Goal: Task Accomplishment & Management: Use online tool/utility

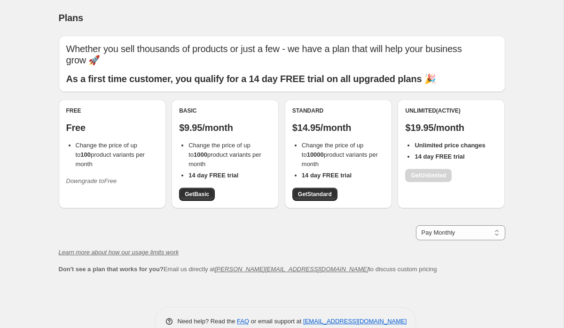
click at [117, 179] on div "Free Free Change the price of up to 100 product variants per month Downgrade to…" at bounding box center [112, 154] width 107 height 109
click at [113, 178] on icon "Downgrade to Free" at bounding box center [91, 181] width 51 height 7
click at [114, 178] on icon "Downgrade to Free" at bounding box center [91, 181] width 51 height 7
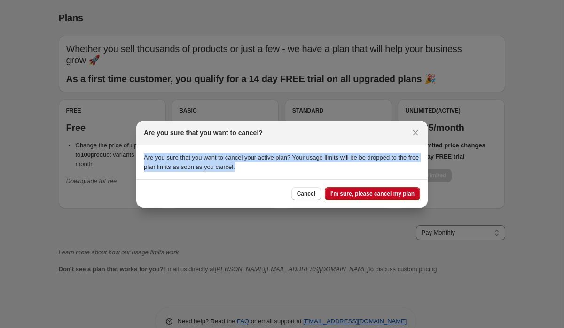
drag, startPoint x: 274, startPoint y: 167, endPoint x: 142, endPoint y: 154, distance: 132.7
click at [142, 154] on section "Are you sure that you want to cancel your active plan? Your usage limits will b…" at bounding box center [281, 163] width 291 height 34
click at [374, 169] on p "Are you sure that you want to cancel your active plan? Your usage limits will b…" at bounding box center [282, 162] width 276 height 19
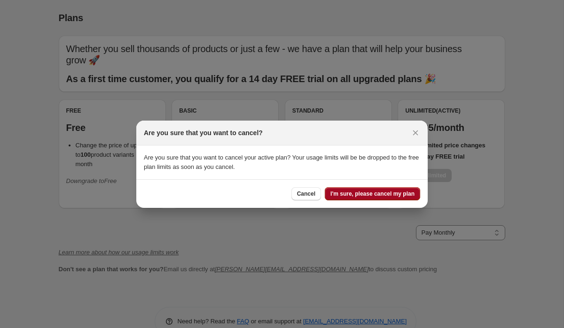
click at [374, 195] on span "I'm sure, please cancel my plan" at bounding box center [372, 194] width 84 height 8
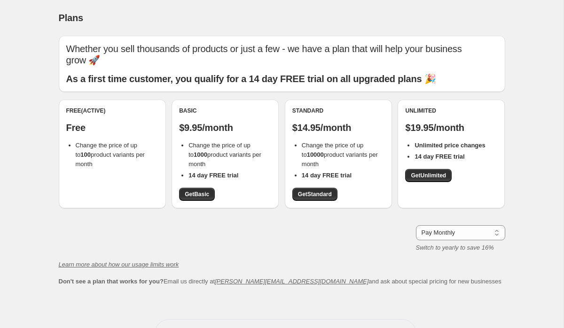
click at [155, 244] on div "Whether you sell thousands of products or just a few - we have a plan that will…" at bounding box center [282, 161] width 446 height 251
click at [73, 174] on div "Free (Active) Free Change the price of up to 100 product variants per month" at bounding box center [112, 154] width 107 height 109
click at [120, 147] on span "Change the price of up to 100 product variants per month" at bounding box center [110, 155] width 69 height 26
click at [106, 175] on div "Free (Active) Free Change the price of up to 100 product variants per month" at bounding box center [112, 154] width 107 height 109
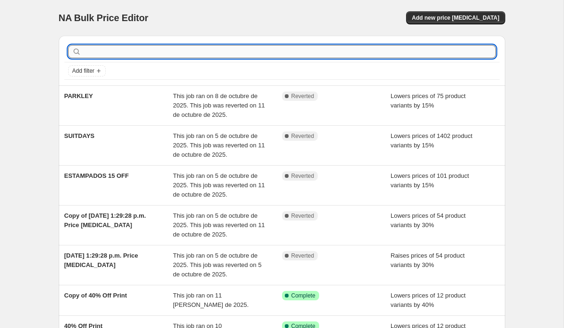
click at [132, 48] on input "text" at bounding box center [289, 51] width 413 height 13
click at [86, 73] on span "Add filter" at bounding box center [83, 71] width 22 height 8
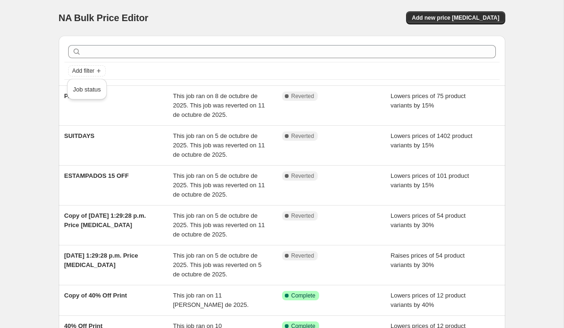
click at [47, 95] on div "NA Bulk Price Editor. This page is ready NA Bulk Price Editor Add new price cha…" at bounding box center [281, 244] width 469 height 489
click at [465, 13] on button "Add new price change job" at bounding box center [455, 17] width 99 height 13
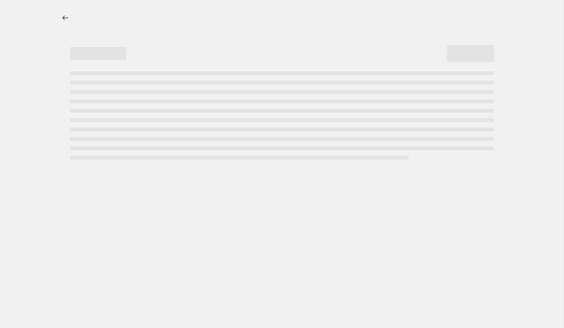
select select "percentage"
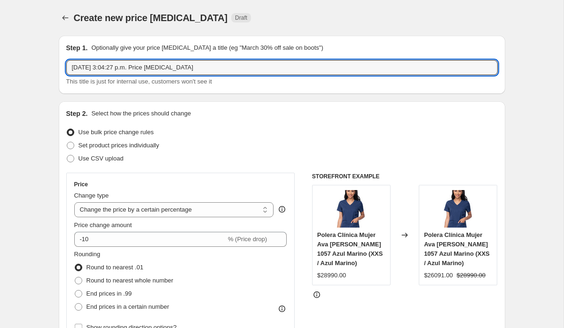
drag, startPoint x: 215, startPoint y: 70, endPoint x: 52, endPoint y: 57, distance: 163.1
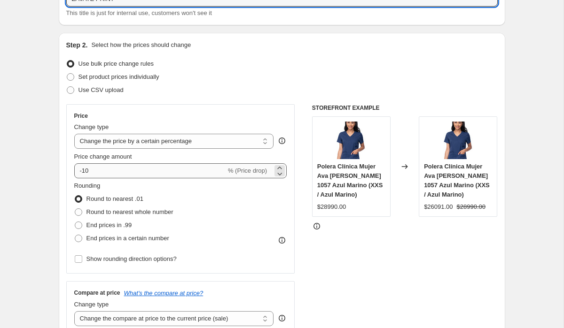
type input "ZAVATE PRINT"
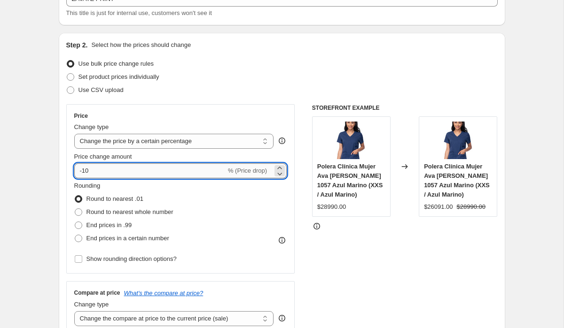
click at [114, 173] on input "-10" at bounding box center [150, 170] width 152 height 15
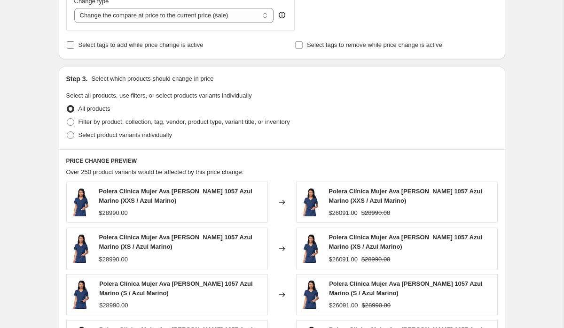
scroll to position [441, 0]
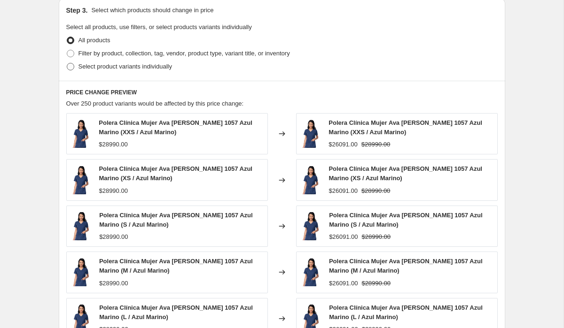
type input "-15"
click at [73, 67] on span at bounding box center [71, 67] width 8 height 8
click at [67, 63] on input "Select product variants individually" at bounding box center [67, 63] width 0 height 0
radio input "true"
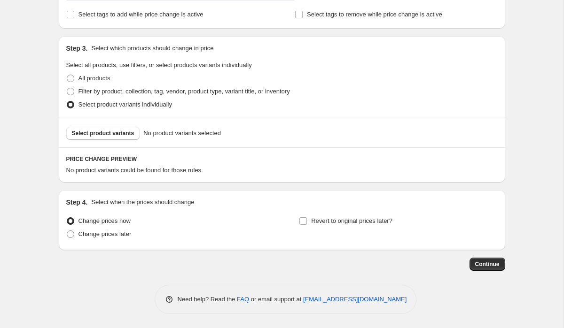
scroll to position [403, 0]
click at [100, 138] on button "Select product variants" at bounding box center [103, 133] width 74 height 13
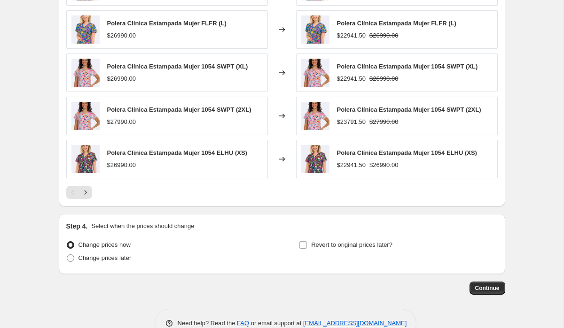
scroll to position [639, 0]
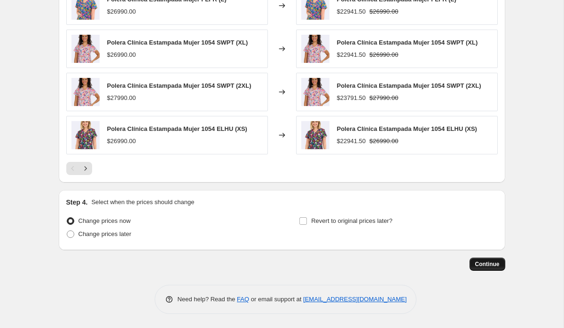
click at [482, 261] on span "Continue" at bounding box center [487, 265] width 24 height 8
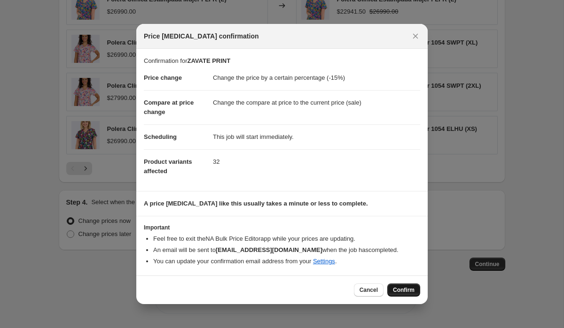
click at [400, 287] on span "Confirm" at bounding box center [404, 291] width 22 height 8
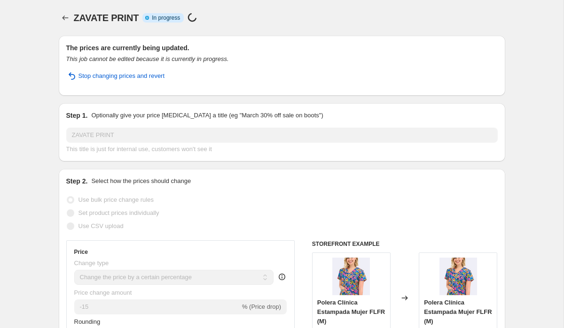
select select "percentage"
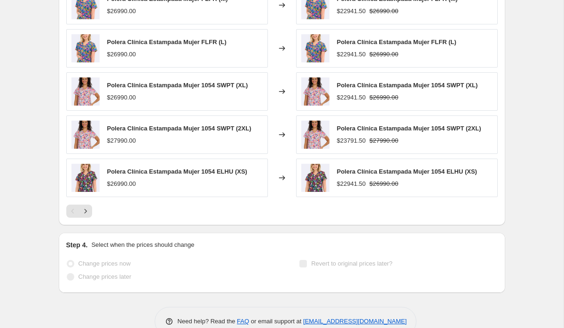
scroll to position [708, 0]
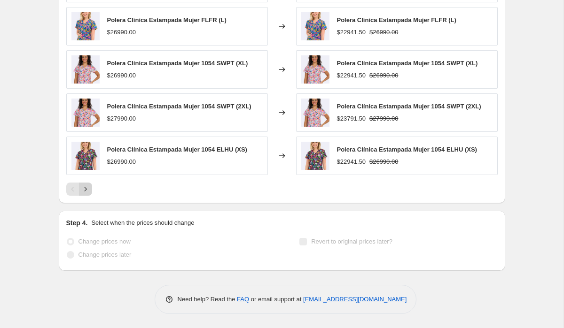
click at [86, 188] on icon "Next" at bounding box center [85, 189] width 9 height 9
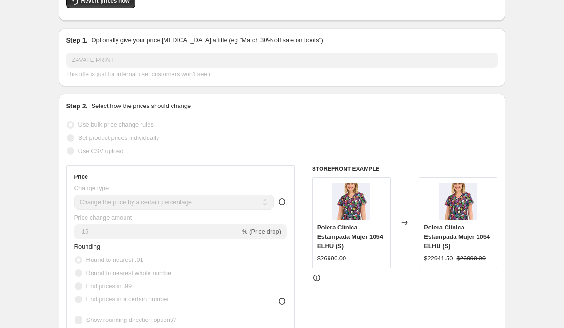
scroll to position [0, 0]
